Goal: Transaction & Acquisition: Purchase product/service

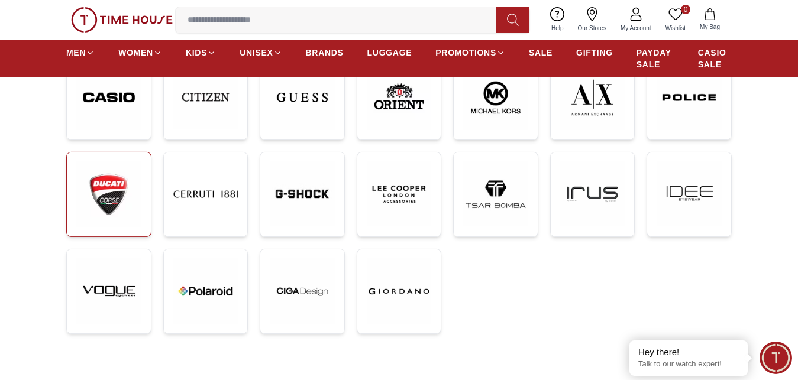
scroll to position [302, 0]
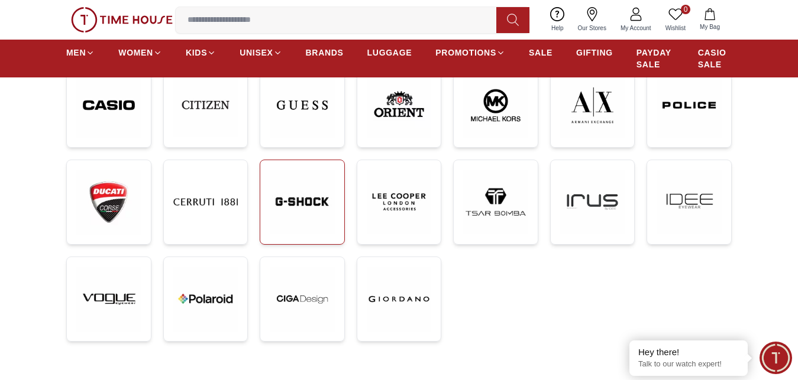
click at [303, 209] on img at bounding box center [302, 202] width 65 height 65
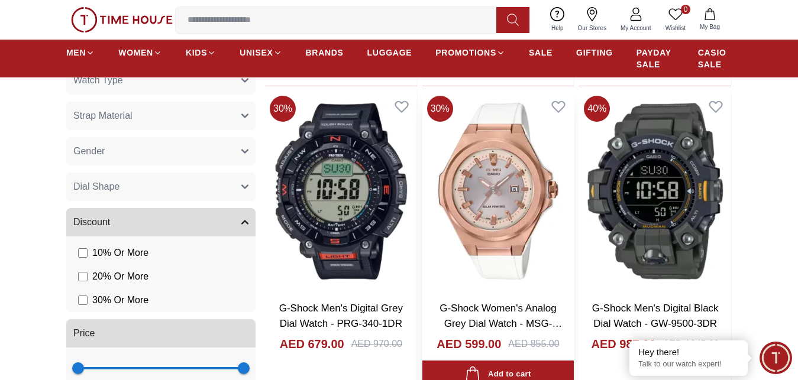
scroll to position [1026, 0]
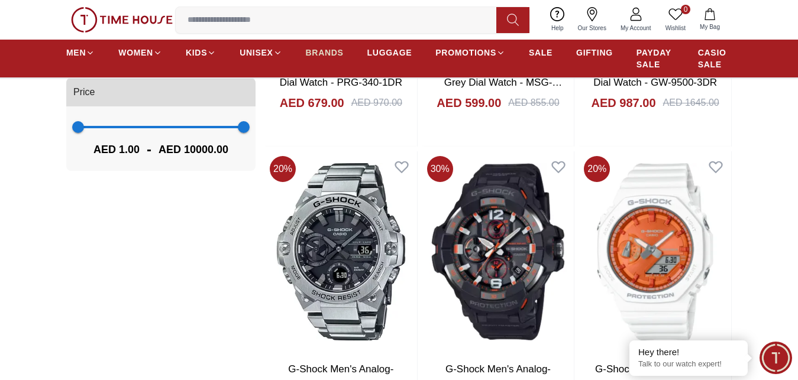
click at [327, 59] on span "BRANDS" at bounding box center [325, 53] width 38 height 12
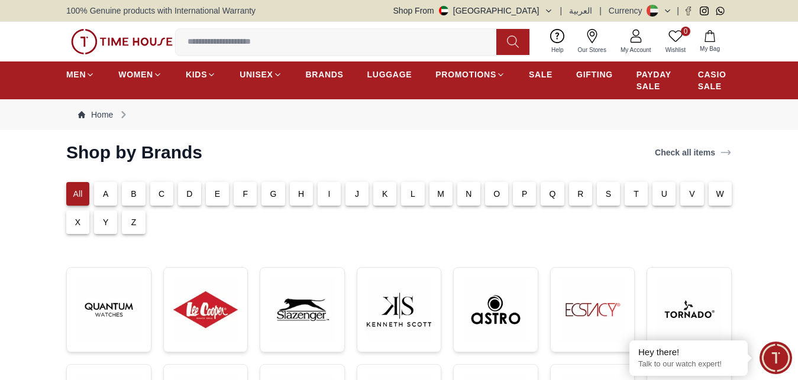
scroll to position [302, 0]
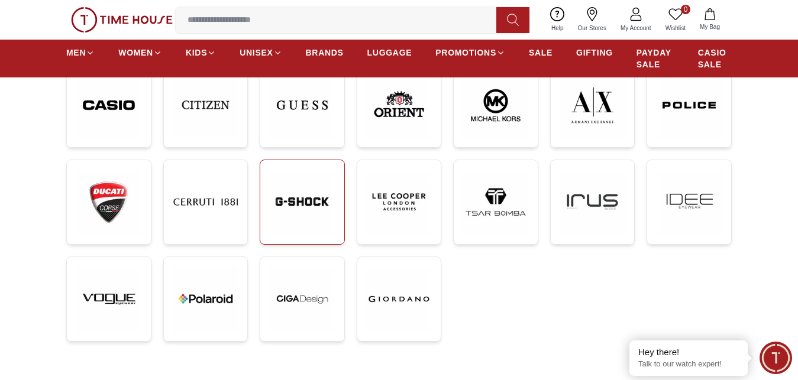
click at [305, 235] on img at bounding box center [302, 202] width 65 height 65
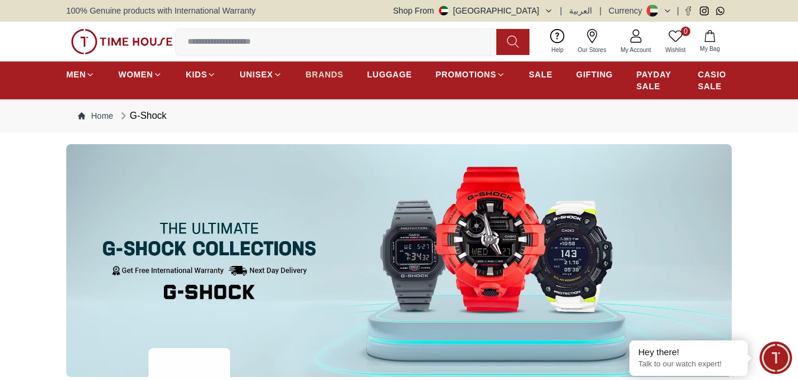
click at [325, 80] on span "BRANDS" at bounding box center [325, 75] width 38 height 12
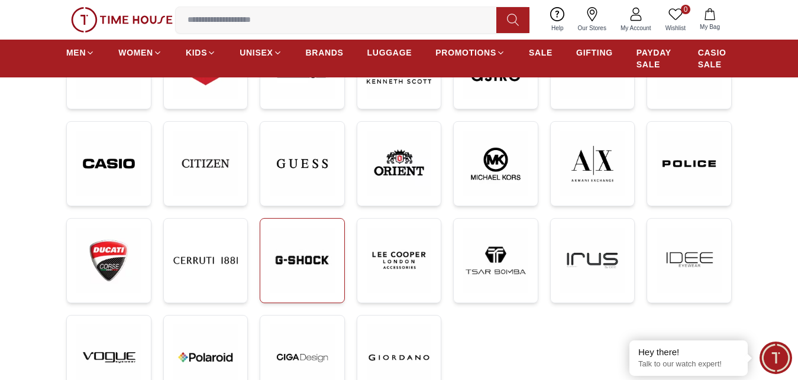
scroll to position [241, 0]
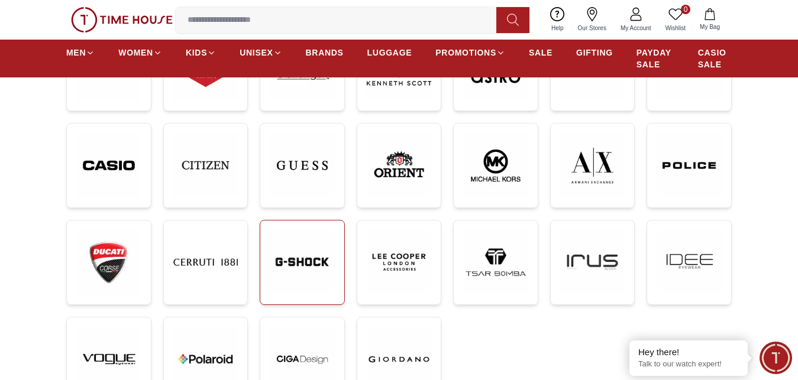
click at [301, 253] on img at bounding box center [302, 262] width 65 height 65
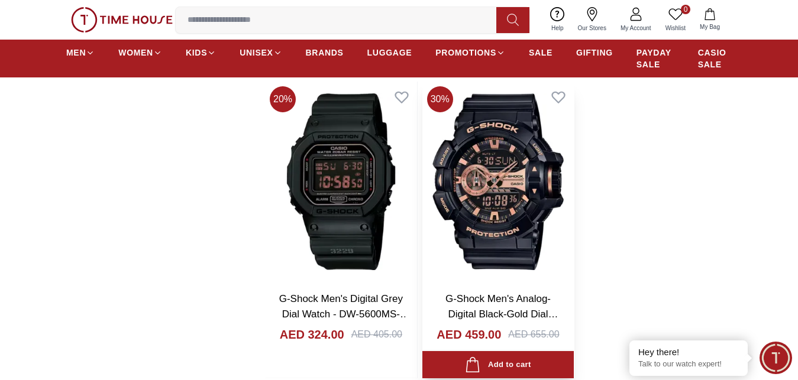
scroll to position [2413, 0]
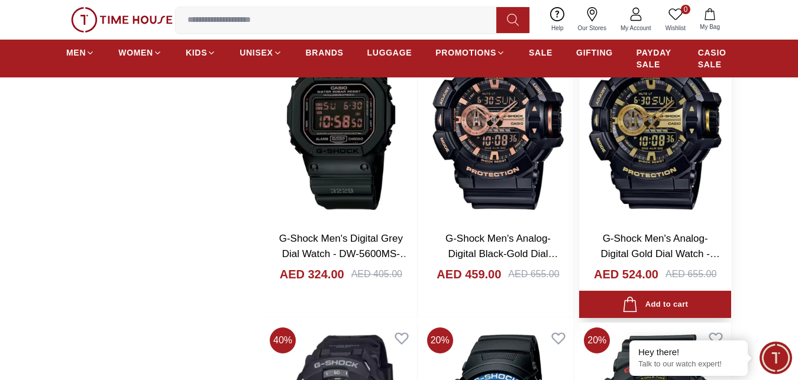
click at [653, 192] on img at bounding box center [655, 121] width 152 height 201
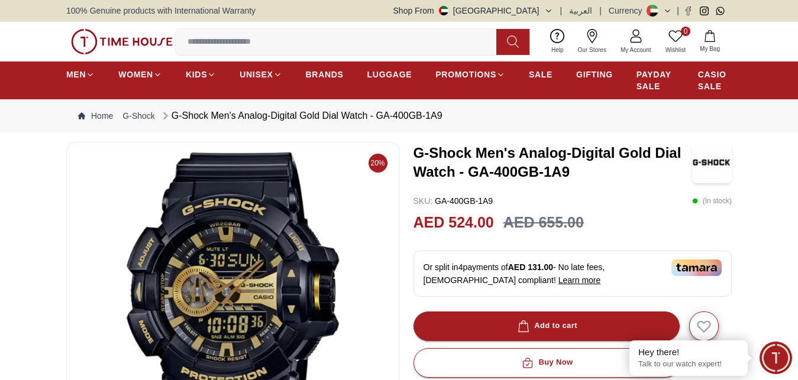
click at [552, 8] on icon "button" at bounding box center [548, 11] width 9 height 9
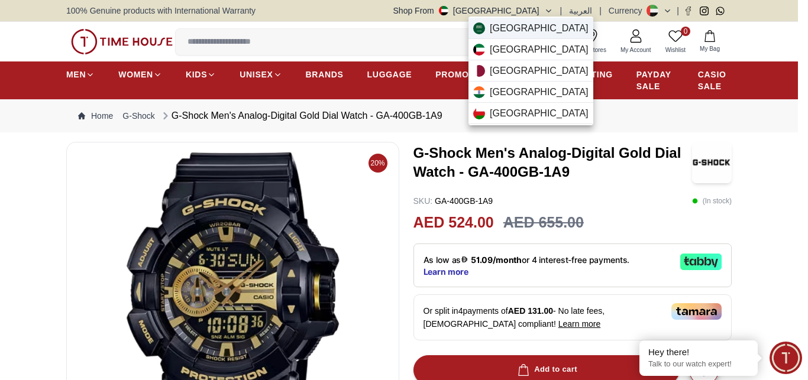
click at [526, 25] on span "[GEOGRAPHIC_DATA]" at bounding box center [539, 28] width 99 height 14
